Goal: Task Accomplishment & Management: Manage account settings

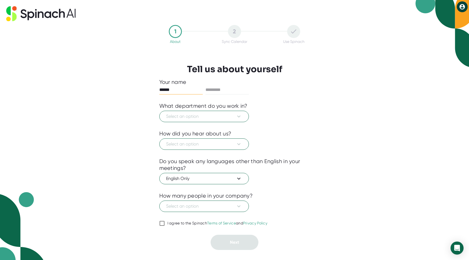
type input "******"
type input "*******"
click at [165, 117] on button "Select an option" at bounding box center [204, 116] width 90 height 11
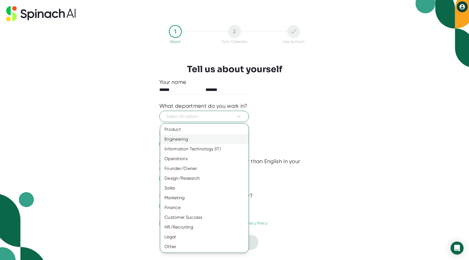
click at [173, 138] on div "Engineering" at bounding box center [204, 139] width 88 height 10
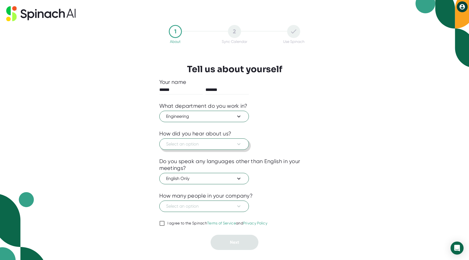
click at [191, 145] on span "Select an option" at bounding box center [204, 144] width 76 height 7
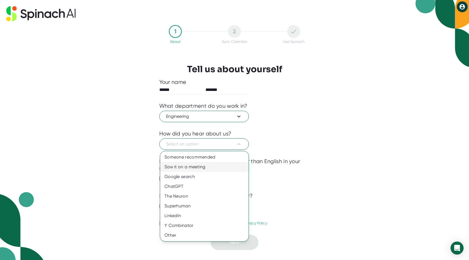
click at [190, 165] on div "Saw it on a meeting" at bounding box center [204, 167] width 88 height 10
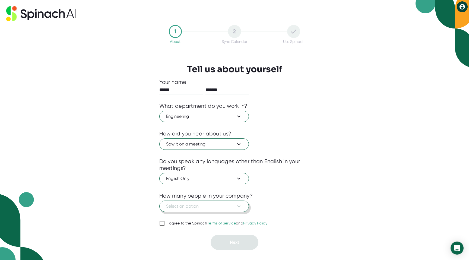
click at [186, 204] on span "Select an option" at bounding box center [204, 206] width 76 height 7
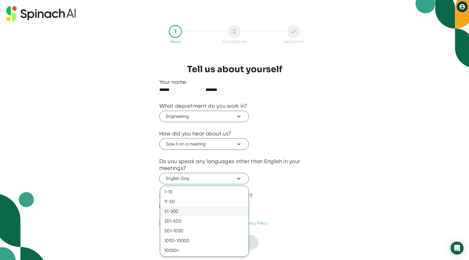
click at [179, 209] on div "51-200" at bounding box center [204, 211] width 88 height 10
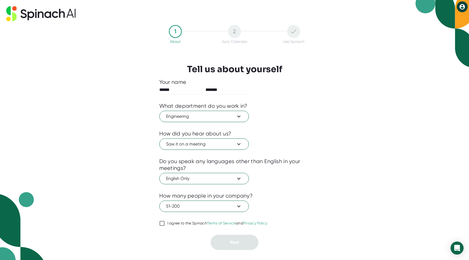
click at [162, 223] on input "I agree to the Spinach Terms of Service and Privacy Policy" at bounding box center [161, 223] width 5 height 7
checkbox input "true"
click at [238, 242] on span "Next" at bounding box center [234, 242] width 9 height 5
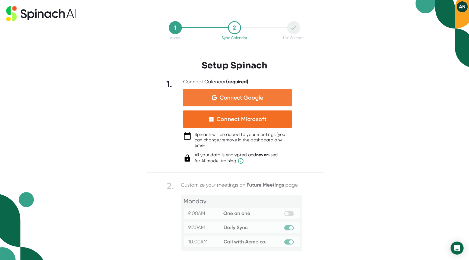
click at [236, 96] on span "Connect Google" at bounding box center [241, 97] width 44 height 5
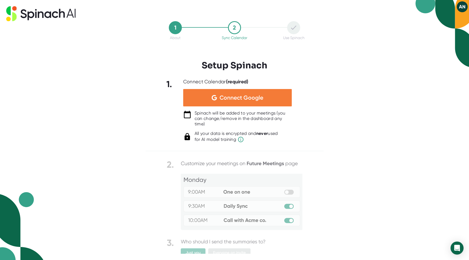
click at [236, 100] on span "Connect Google" at bounding box center [241, 97] width 44 height 5
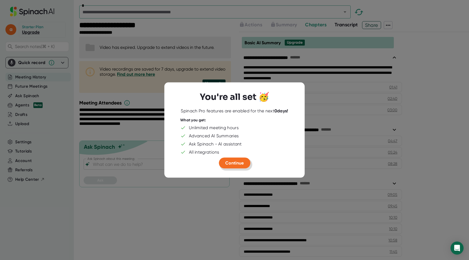
click at [231, 164] on span "Continue" at bounding box center [234, 162] width 18 height 5
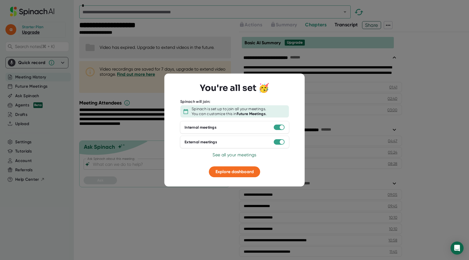
click at [204, 222] on div at bounding box center [234, 130] width 469 height 260
click at [238, 171] on span "Explore dashboard" at bounding box center [234, 171] width 38 height 5
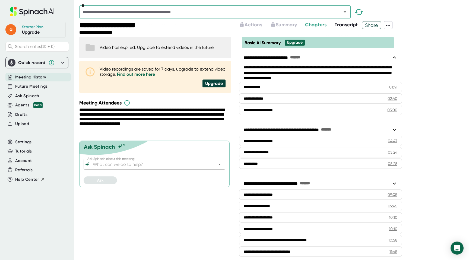
click at [37, 80] on span "Meeting History" at bounding box center [30, 77] width 31 height 6
click at [23, 77] on span "Meeting History" at bounding box center [30, 77] width 31 height 6
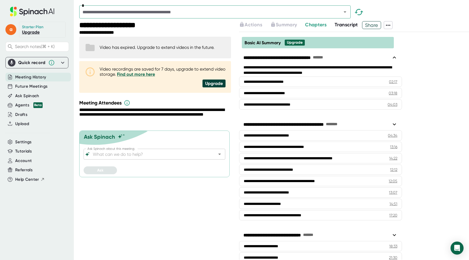
click at [347, 24] on span "Transcript" at bounding box center [345, 25] width 23 height 6
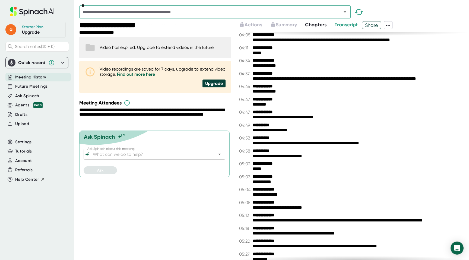
scroll to position [417, 0]
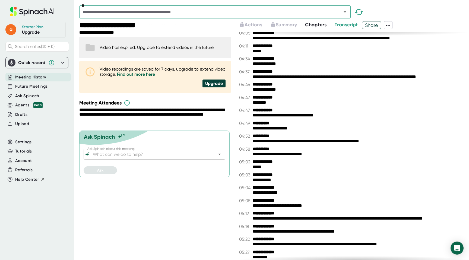
click at [315, 24] on span "Chapters" at bounding box center [315, 25] width 21 height 6
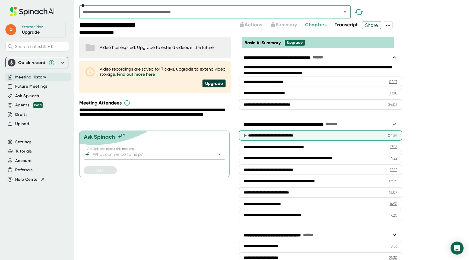
click at [267, 135] on div "**********" at bounding box center [315, 135] width 135 height 5
click at [244, 134] on icon at bounding box center [245, 135] width 3 height 4
click at [393, 136] on div "04:34" at bounding box center [392, 135] width 9 height 5
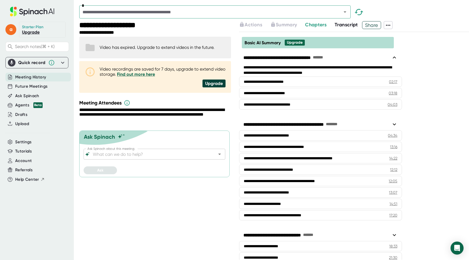
click at [347, 25] on span "Transcript" at bounding box center [345, 25] width 23 height 6
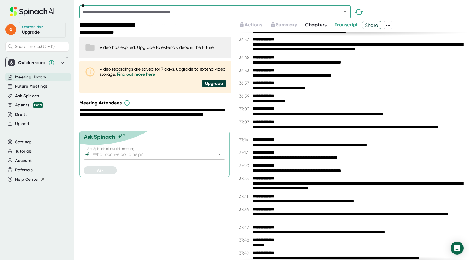
scroll to position [5858, 0]
